Goal: Information Seeking & Learning: Learn about a topic

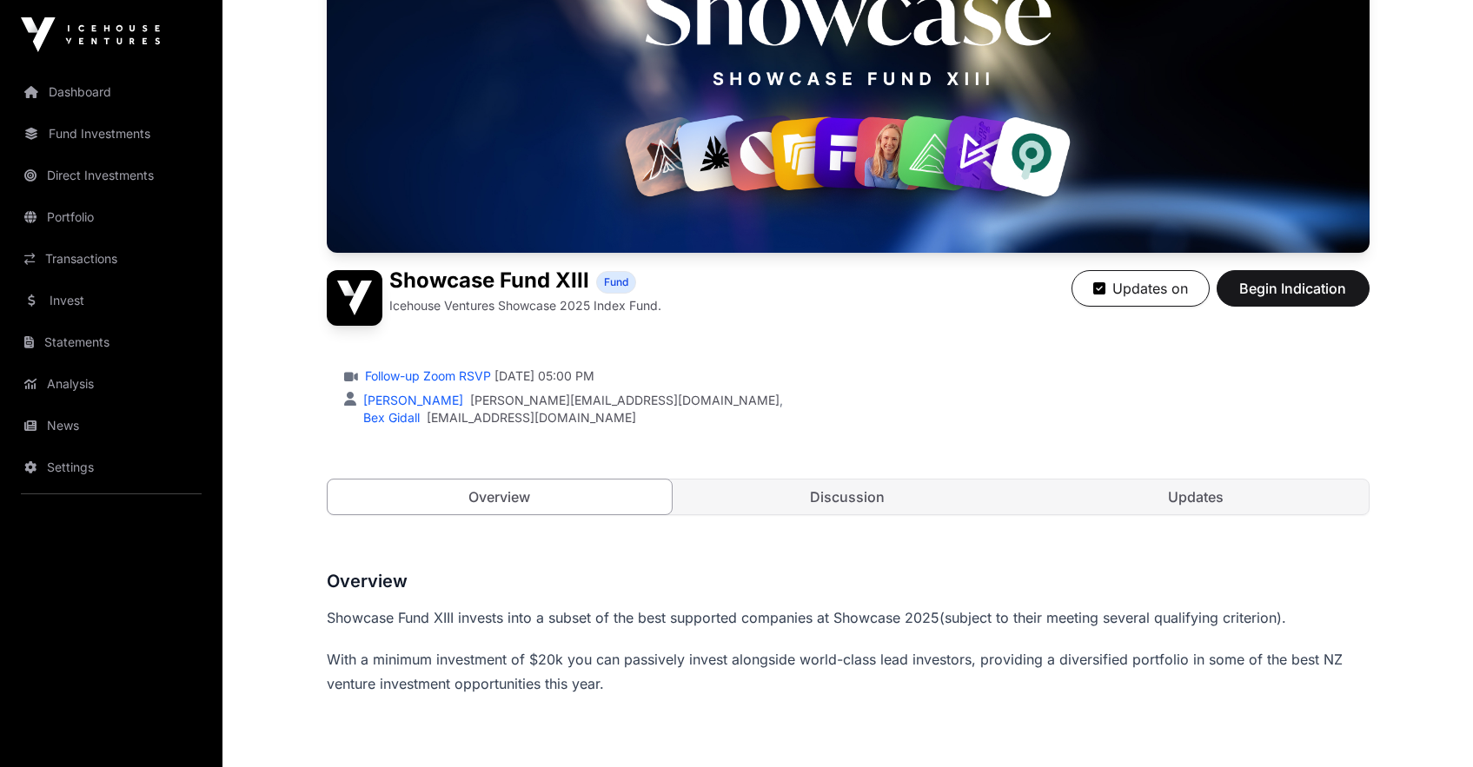
scroll to position [412, 0]
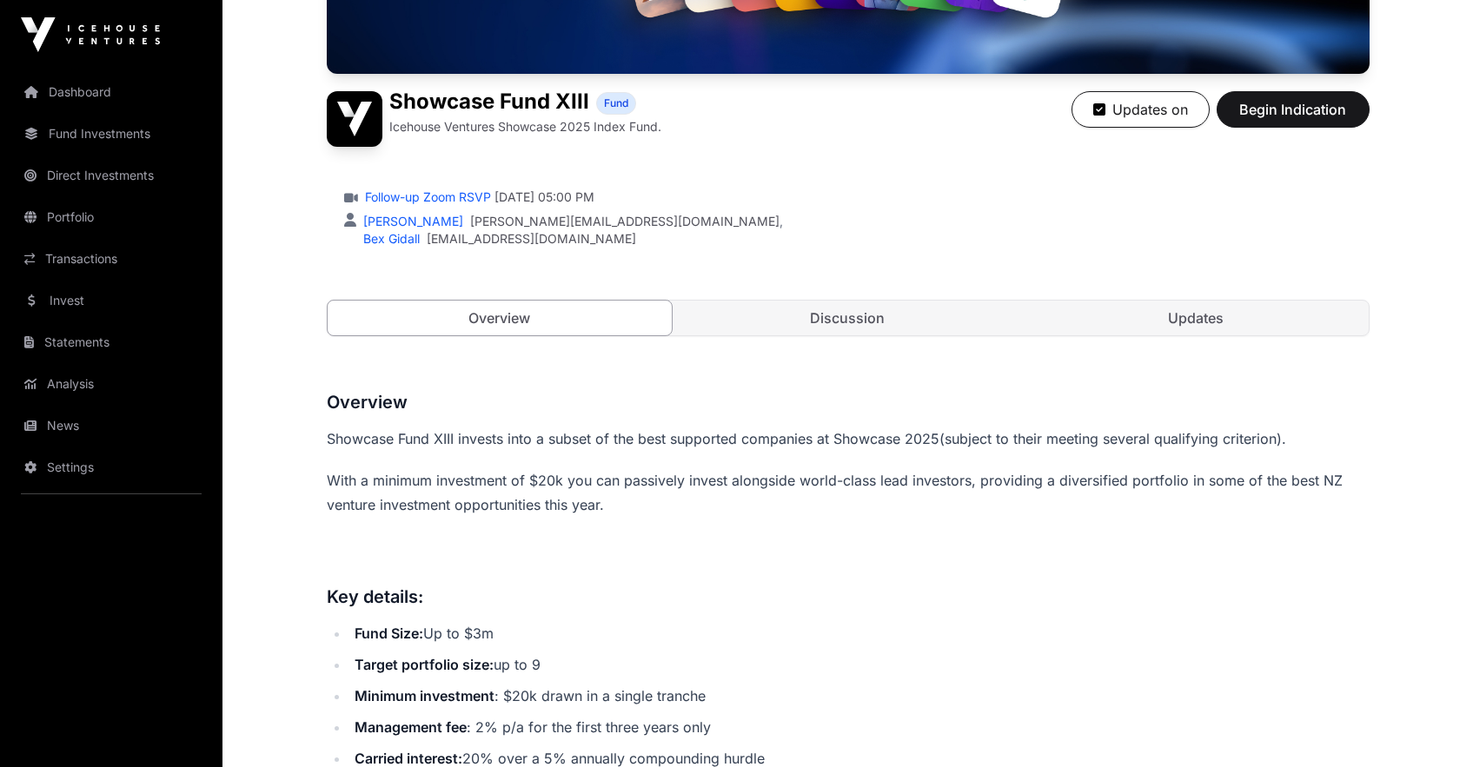
click at [920, 316] on link "Discussion" at bounding box center [847, 318] width 345 height 35
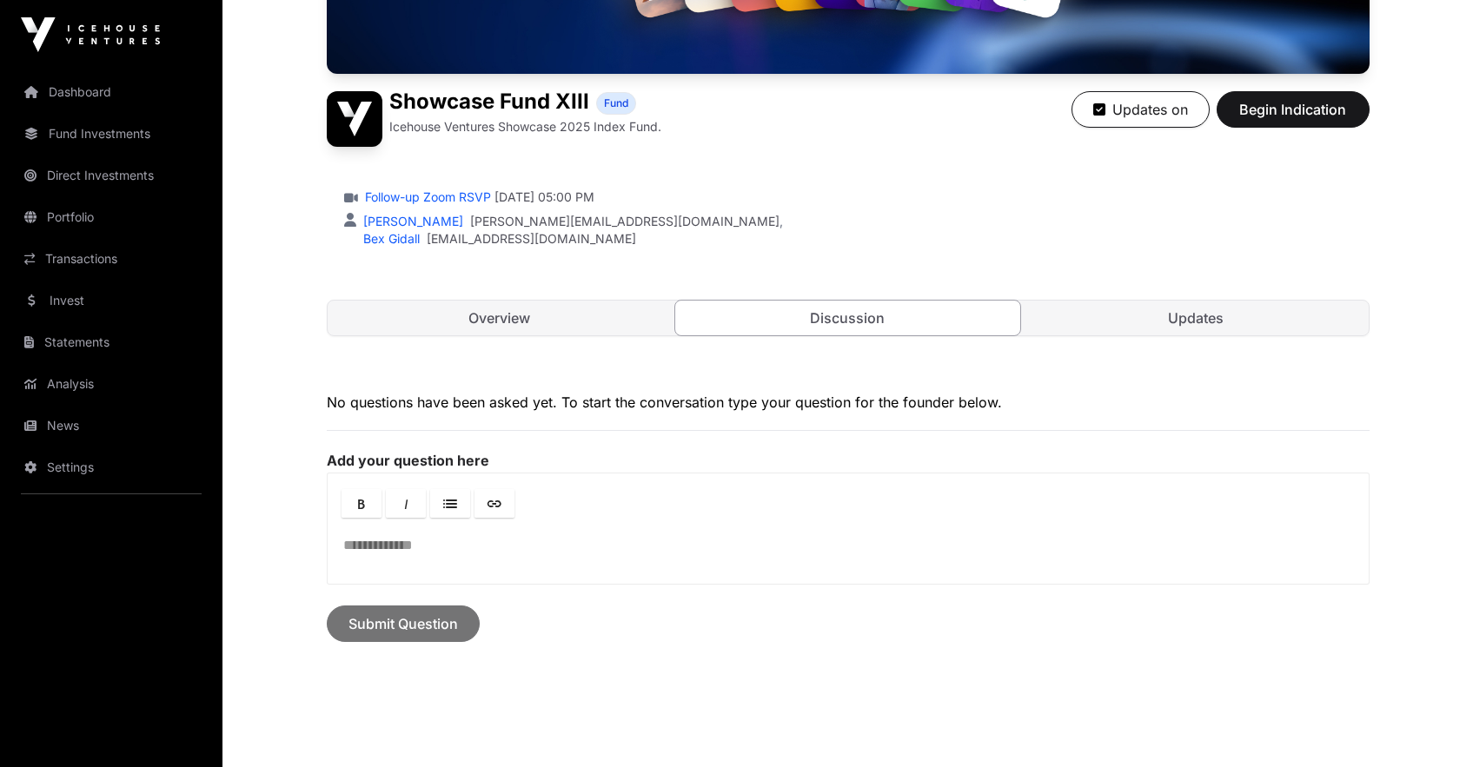
click at [635, 316] on link "Overview" at bounding box center [500, 318] width 345 height 35
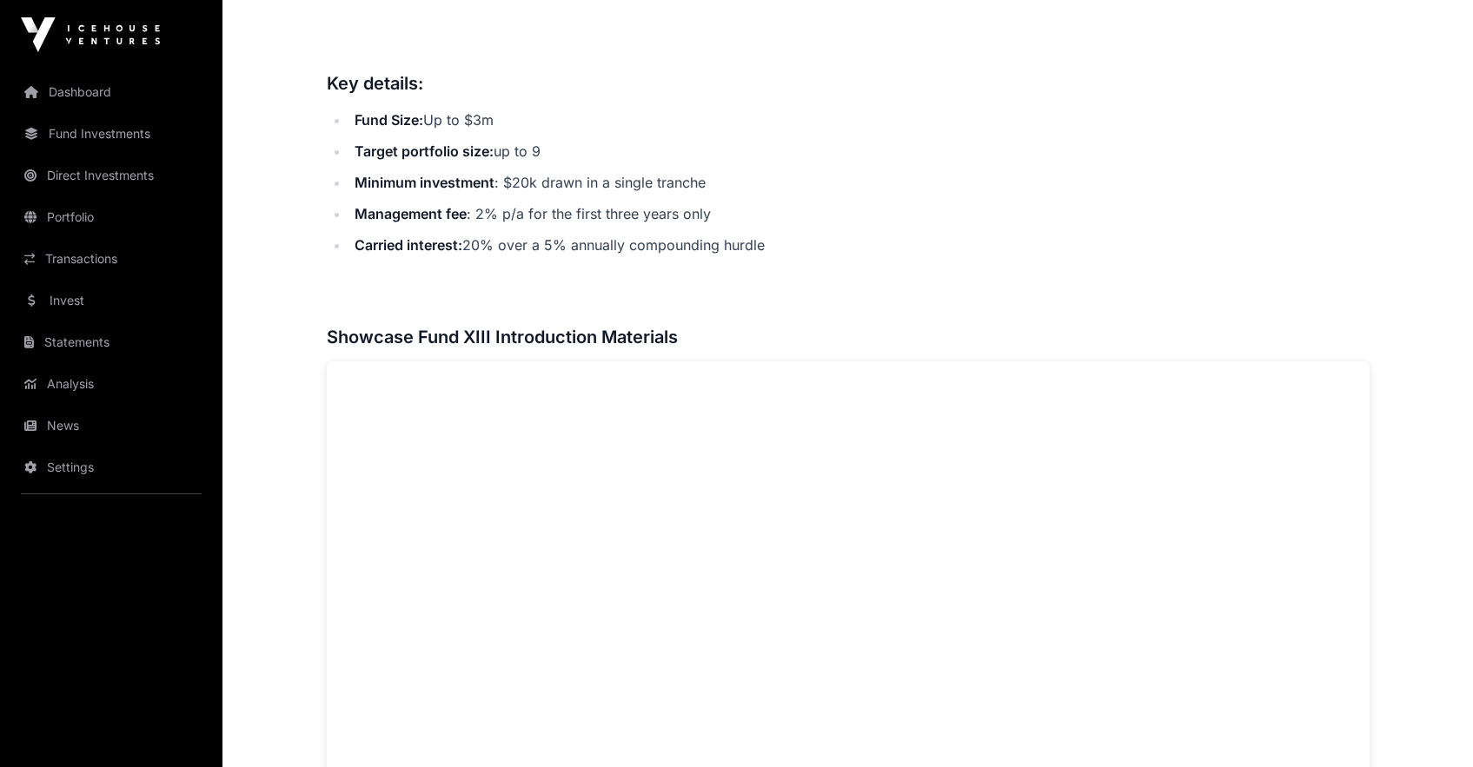
scroll to position [565, 0]
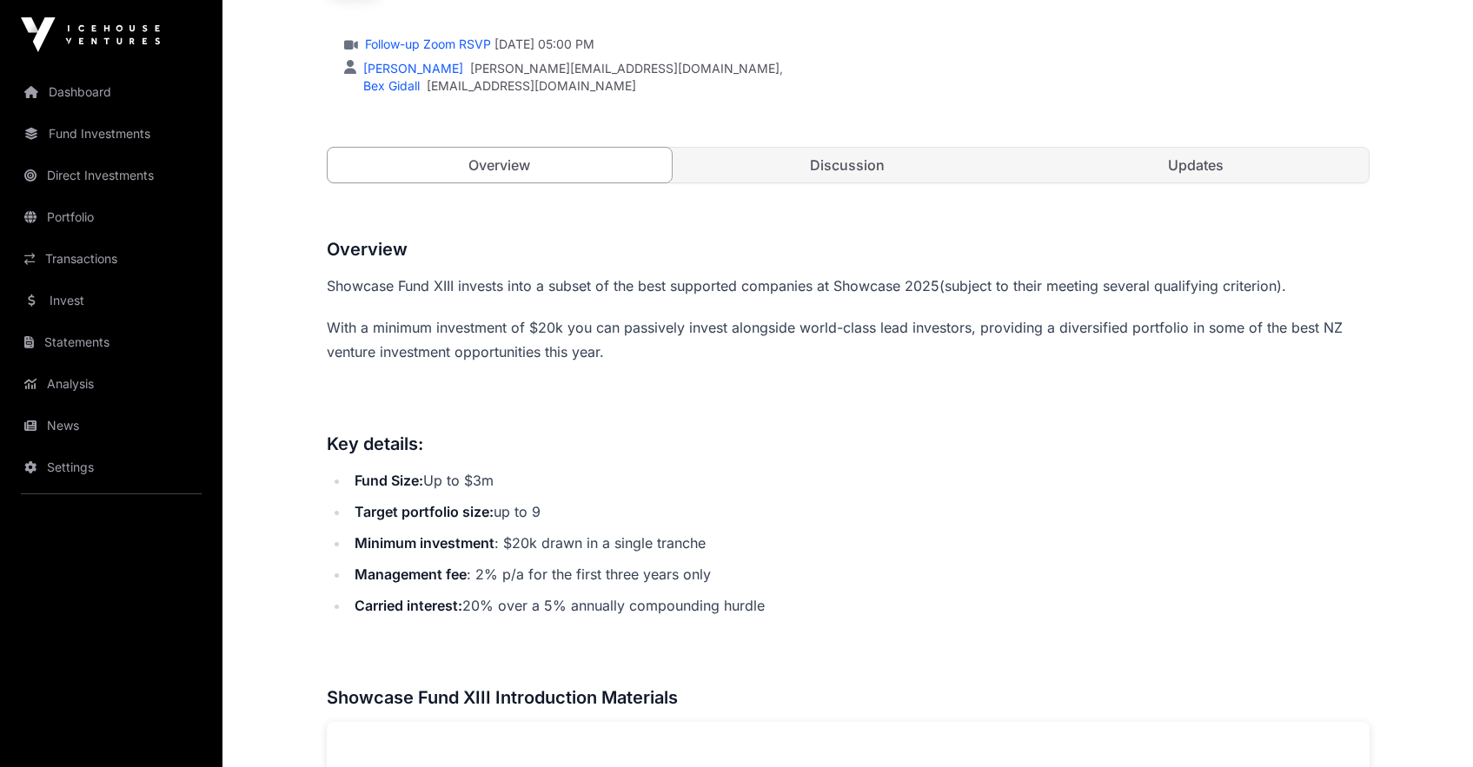
click at [891, 164] on link "Discussion" at bounding box center [847, 165] width 345 height 35
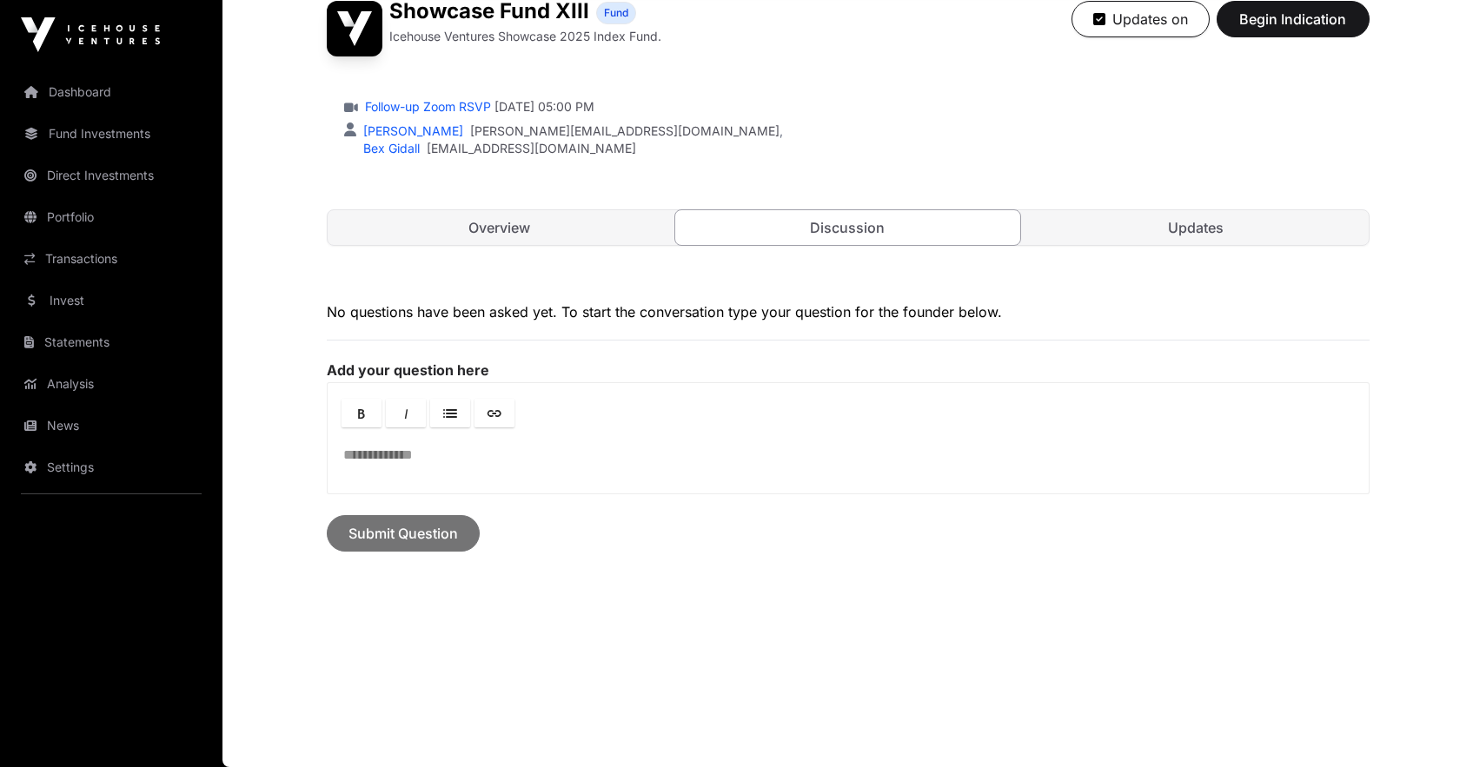
scroll to position [501, 0]
click at [1180, 213] on link "Updates" at bounding box center [1196, 228] width 345 height 35
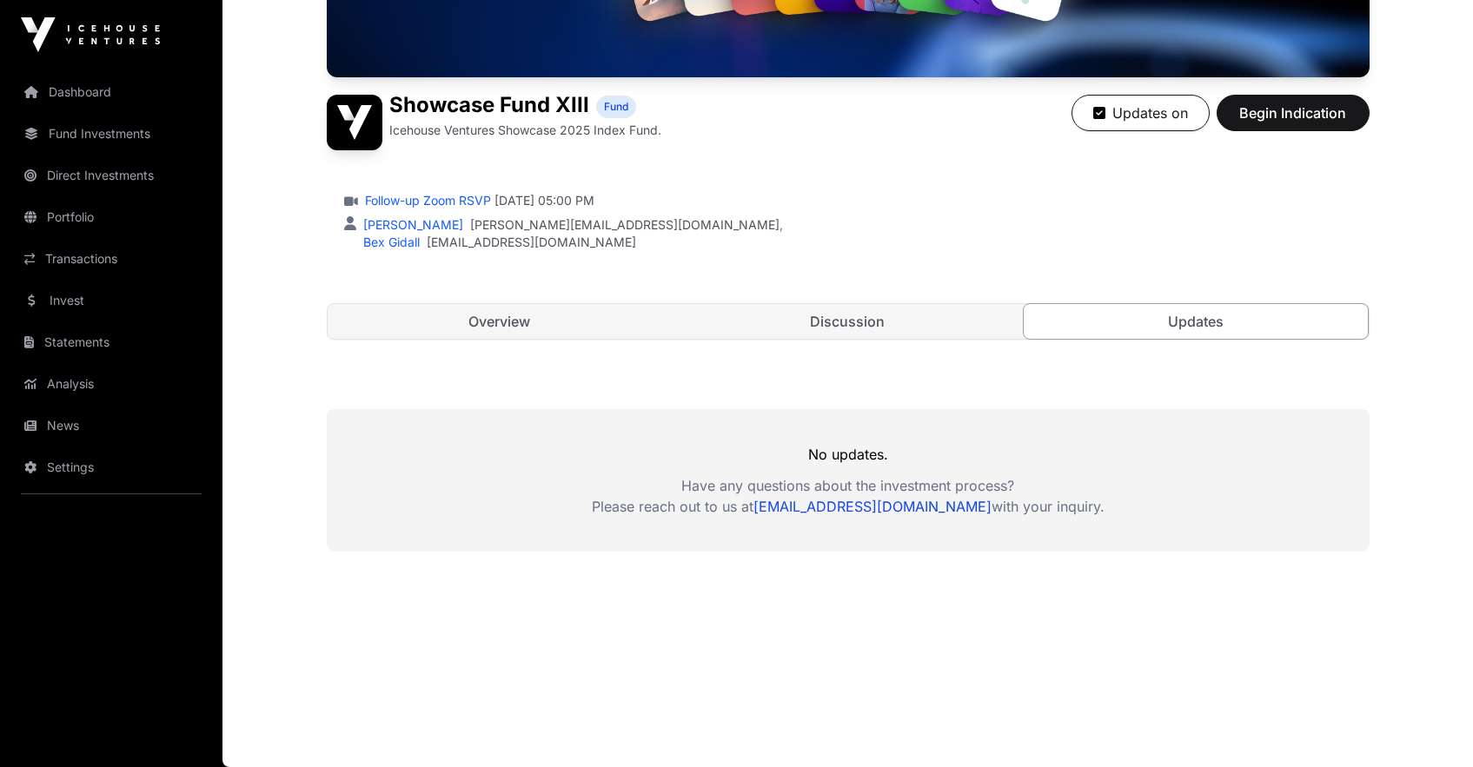
scroll to position [408, 0]
click at [576, 320] on link "Overview" at bounding box center [500, 321] width 345 height 35
